Goal: Find specific page/section

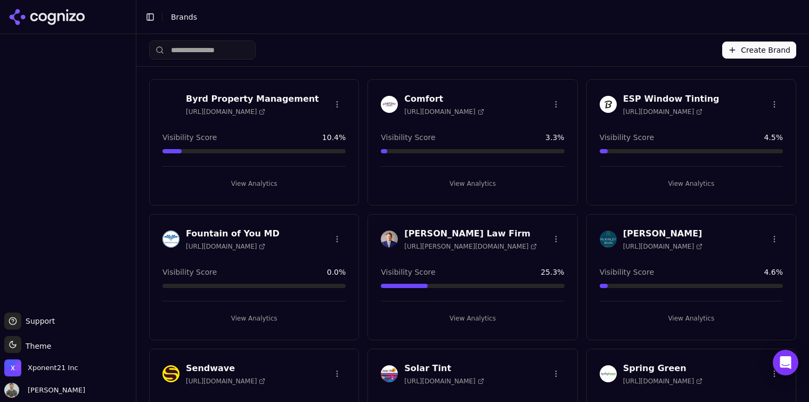
click at [479, 177] on button "View Analytics" at bounding box center [472, 183] width 183 height 17
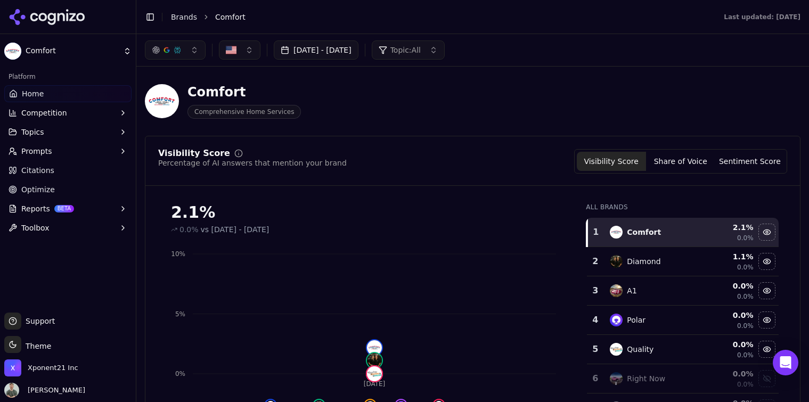
click at [353, 42] on button "[DATE] - [DATE]" at bounding box center [316, 49] width 85 height 19
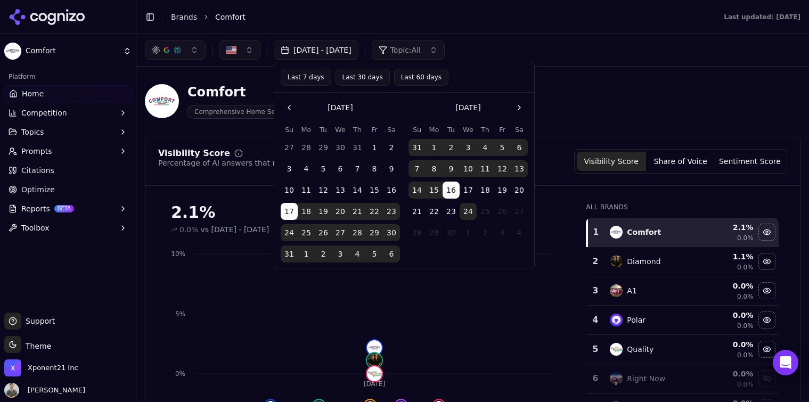
click at [361, 18] on li "Comfort" at bounding box center [458, 17] width 487 height 11
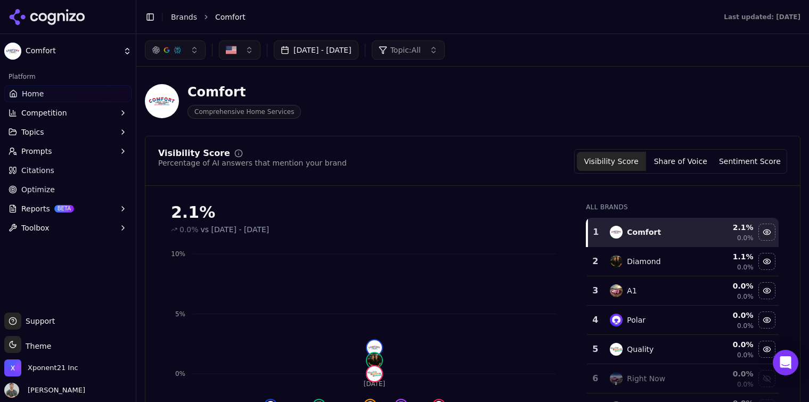
click at [357, 123] on div "Comfort Comprehensive Home Services" at bounding box center [473, 101] width 656 height 52
click at [246, 115] on span "Comprehensive Home Services" at bounding box center [244, 112] width 113 height 14
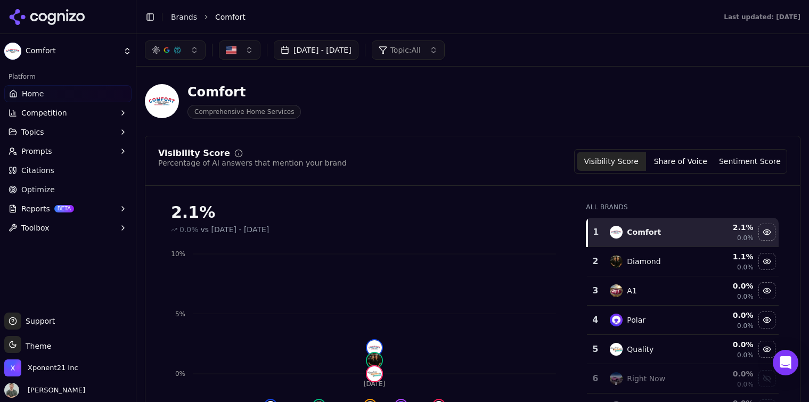
click at [249, 89] on div "Comfort" at bounding box center [244, 92] width 113 height 17
click at [244, 102] on div "Comfort Comprehensive Home Services" at bounding box center [244, 101] width 113 height 35
click at [230, 83] on div "Comfort Comprehensive Home Services" at bounding box center [473, 101] width 656 height 52
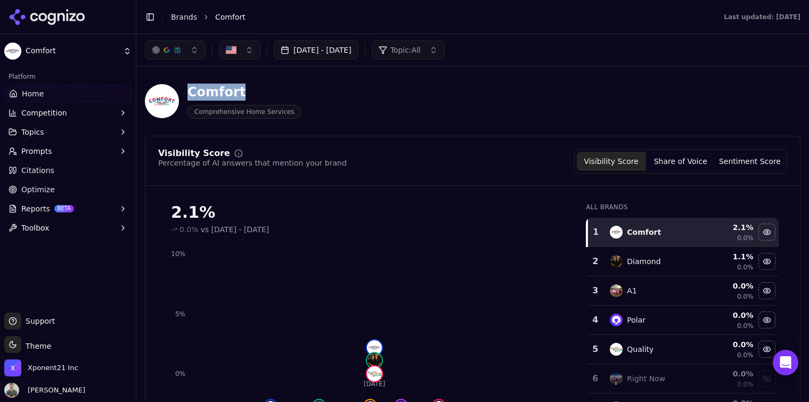
click at [230, 83] on div "Comfort Comprehensive Home Services" at bounding box center [473, 101] width 656 height 52
click at [209, 87] on div "Comfort" at bounding box center [244, 92] width 113 height 17
click at [183, 97] on div "Comfort Comprehensive Home Services" at bounding box center [223, 101] width 156 height 35
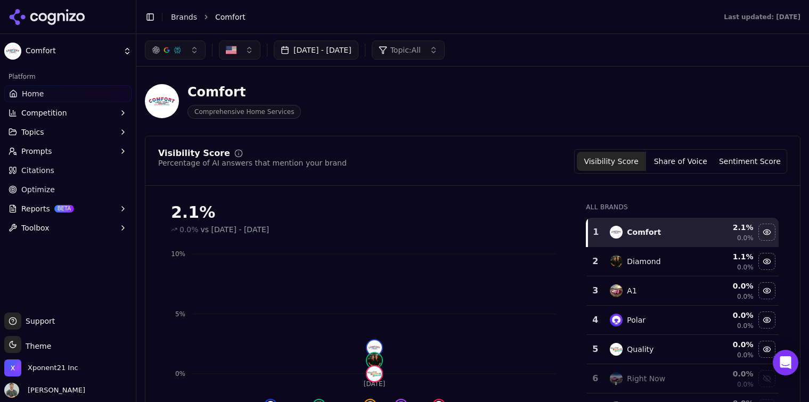
click at [193, 100] on div "Comfort" at bounding box center [244, 92] width 113 height 17
click at [200, 98] on div "Comfort" at bounding box center [244, 92] width 113 height 17
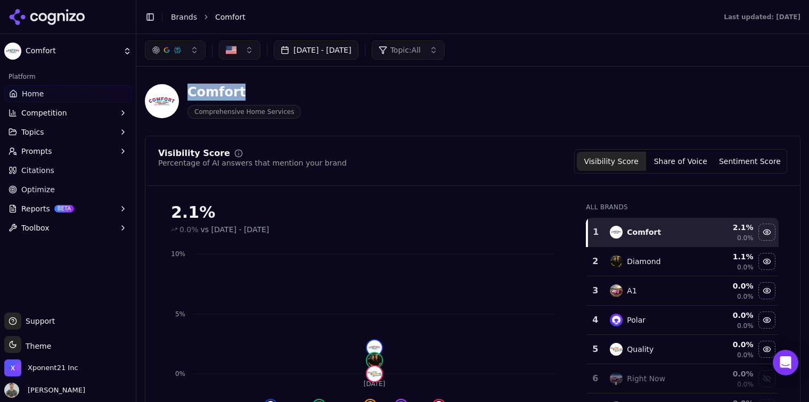
click at [200, 98] on div "Comfort" at bounding box center [244, 92] width 113 height 17
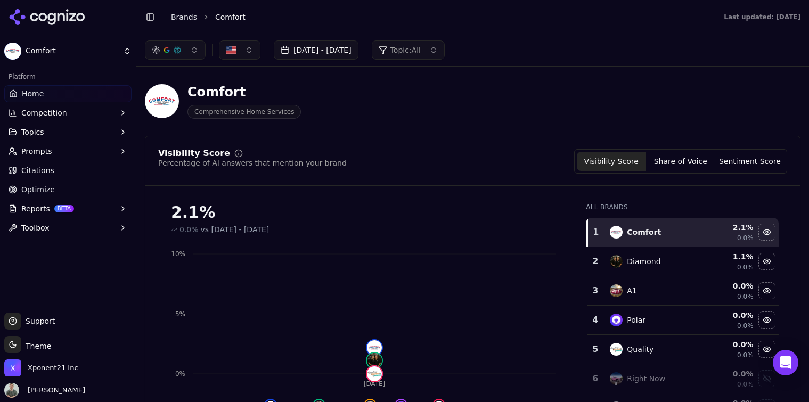
click at [198, 91] on div "Comfort" at bounding box center [244, 92] width 113 height 17
